Goal: Information Seeking & Learning: Learn about a topic

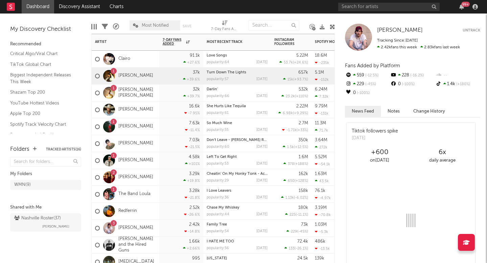
click at [131, 73] on div "1 [PERSON_NAME]" at bounding box center [124, 76] width 58 height 20
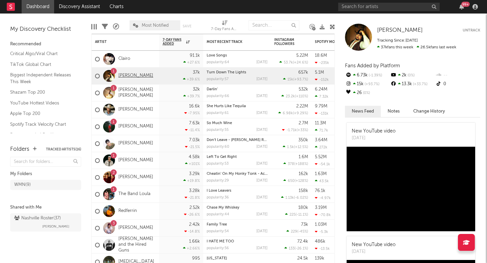
click at [131, 76] on link "[PERSON_NAME]" at bounding box center [135, 76] width 35 height 6
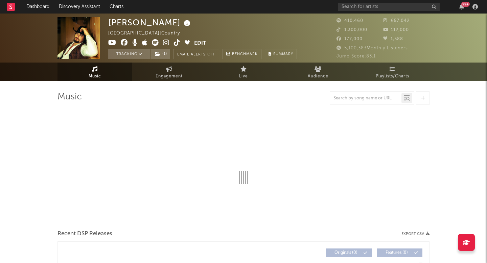
select select "6m"
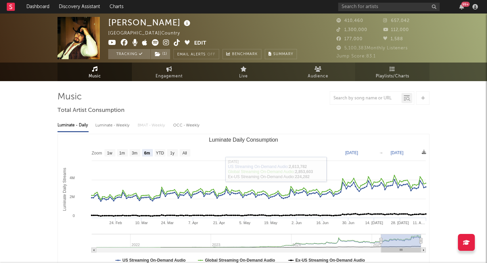
click at [413, 80] on link "Playlists/Charts" at bounding box center [392, 72] width 74 height 19
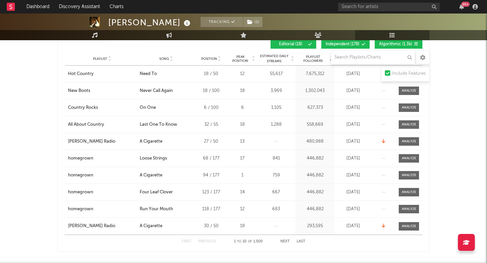
scroll to position [366, 0]
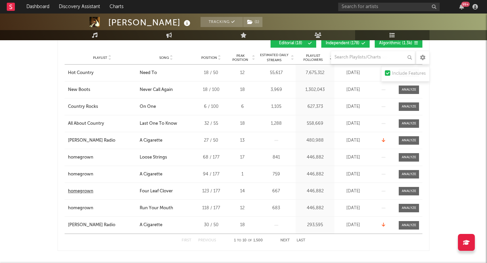
click at [85, 191] on div "homegrown" at bounding box center [80, 191] width 25 height 7
